Goal: Navigation & Orientation: Understand site structure

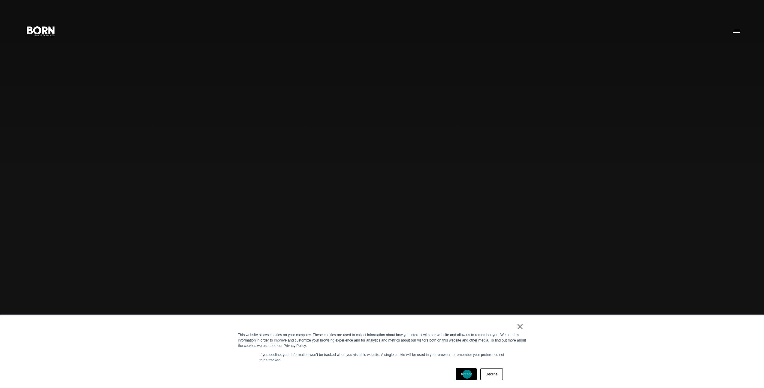
click at [467, 375] on link "Accept" at bounding box center [466, 375] width 21 height 12
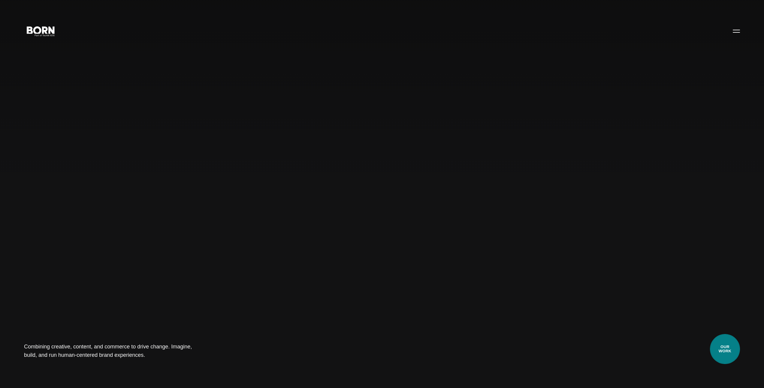
click at [731, 353] on link "Our Work" at bounding box center [725, 349] width 30 height 30
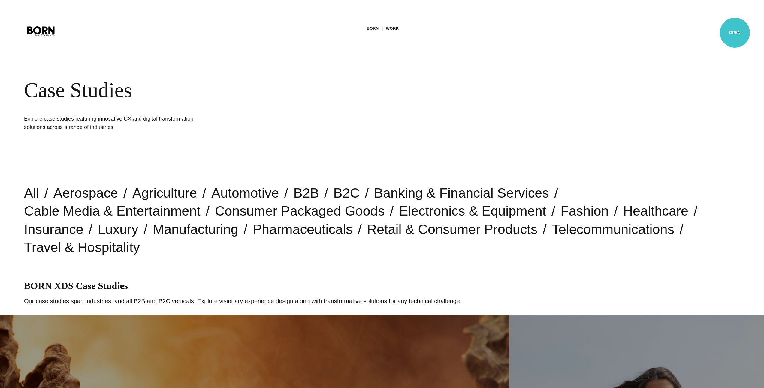
click at [735, 33] on button "Primary Menu" at bounding box center [736, 31] width 14 height 13
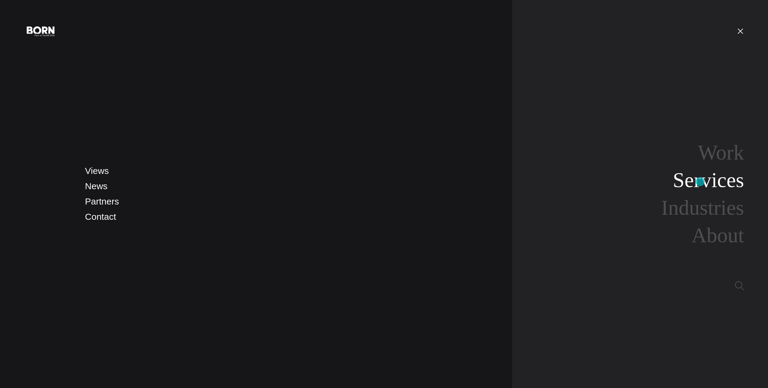
click at [701, 182] on link "Services" at bounding box center [708, 180] width 71 height 23
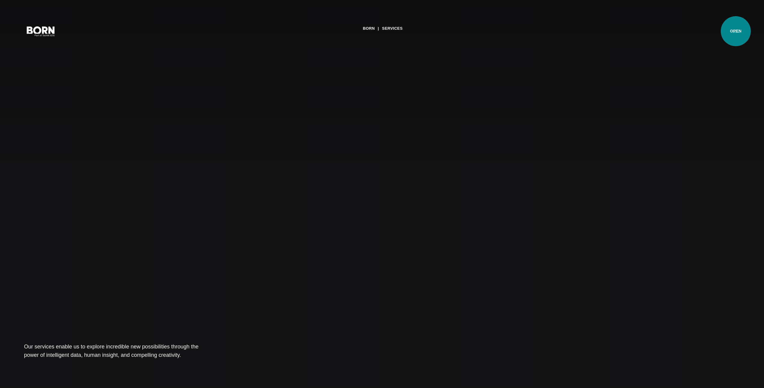
click at [736, 31] on button "Primary Menu" at bounding box center [736, 31] width 14 height 13
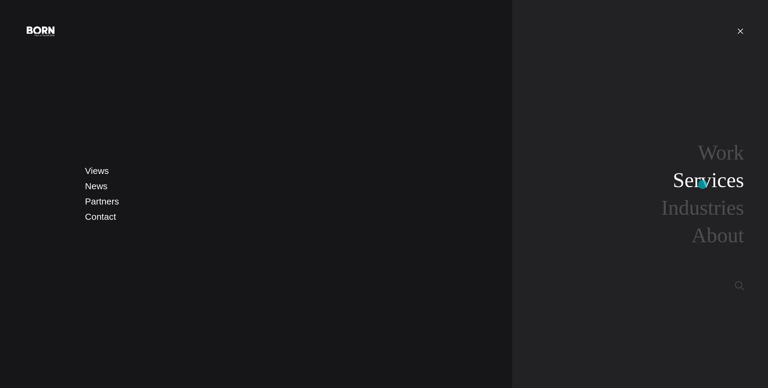
click at [703, 181] on link "Services" at bounding box center [708, 180] width 71 height 23
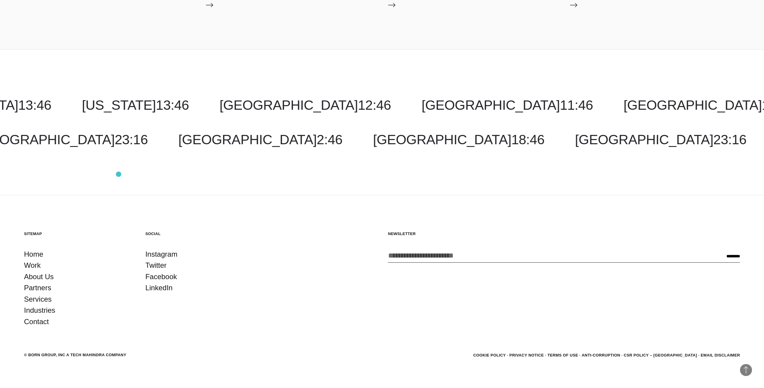
scroll to position [1260, 0]
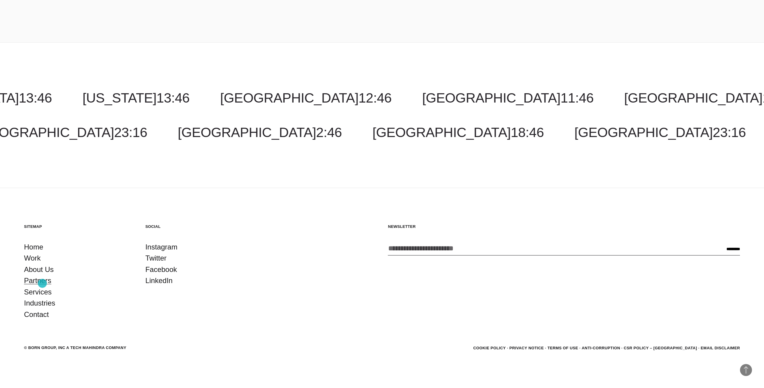
click at [42, 284] on link "Partners" at bounding box center [37, 280] width 27 height 11
